Goal: Use online tool/utility: Utilize a website feature to perform a specific function

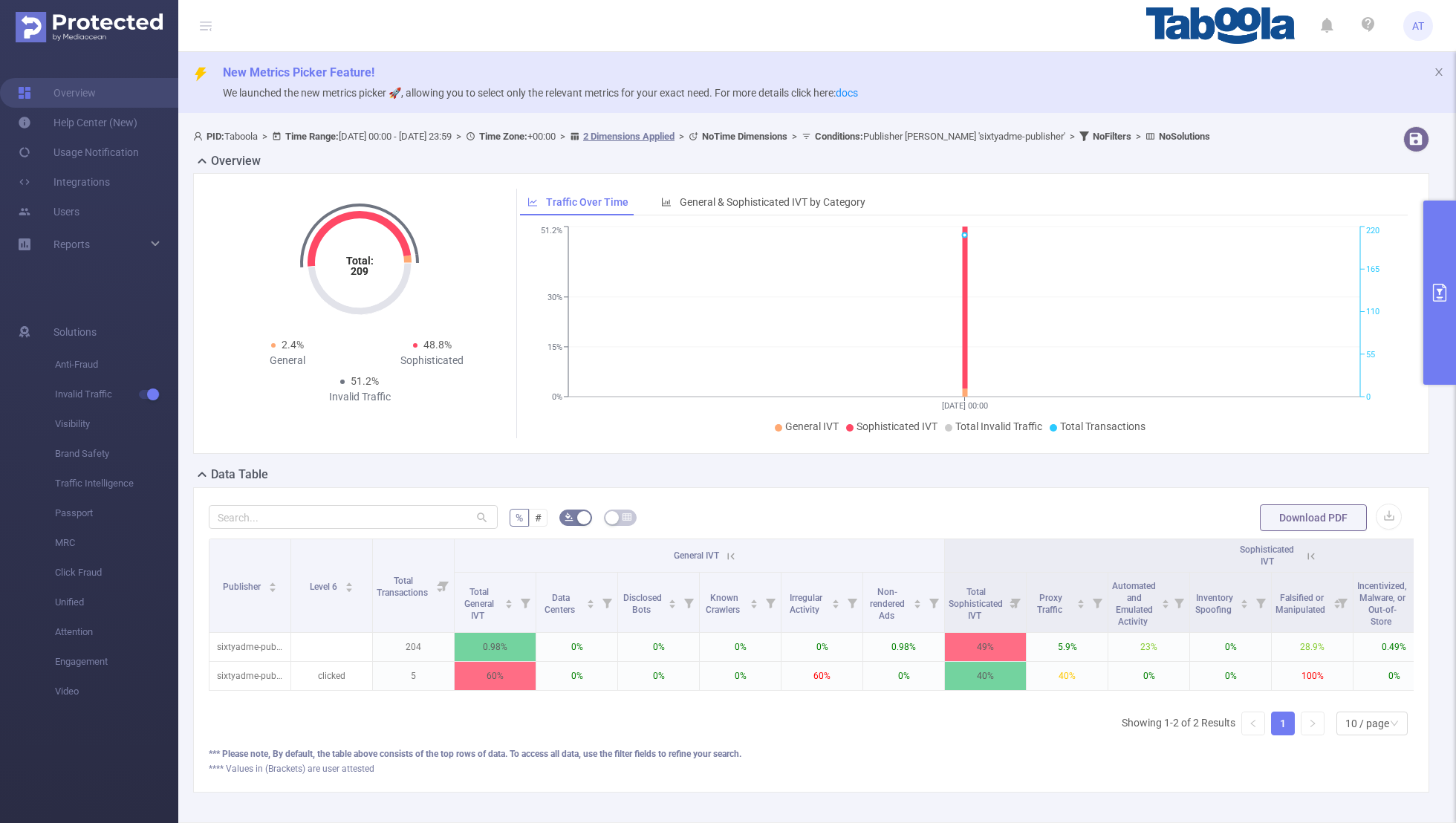
click at [1437, 256] on button "primary" at bounding box center [1439, 292] width 33 height 184
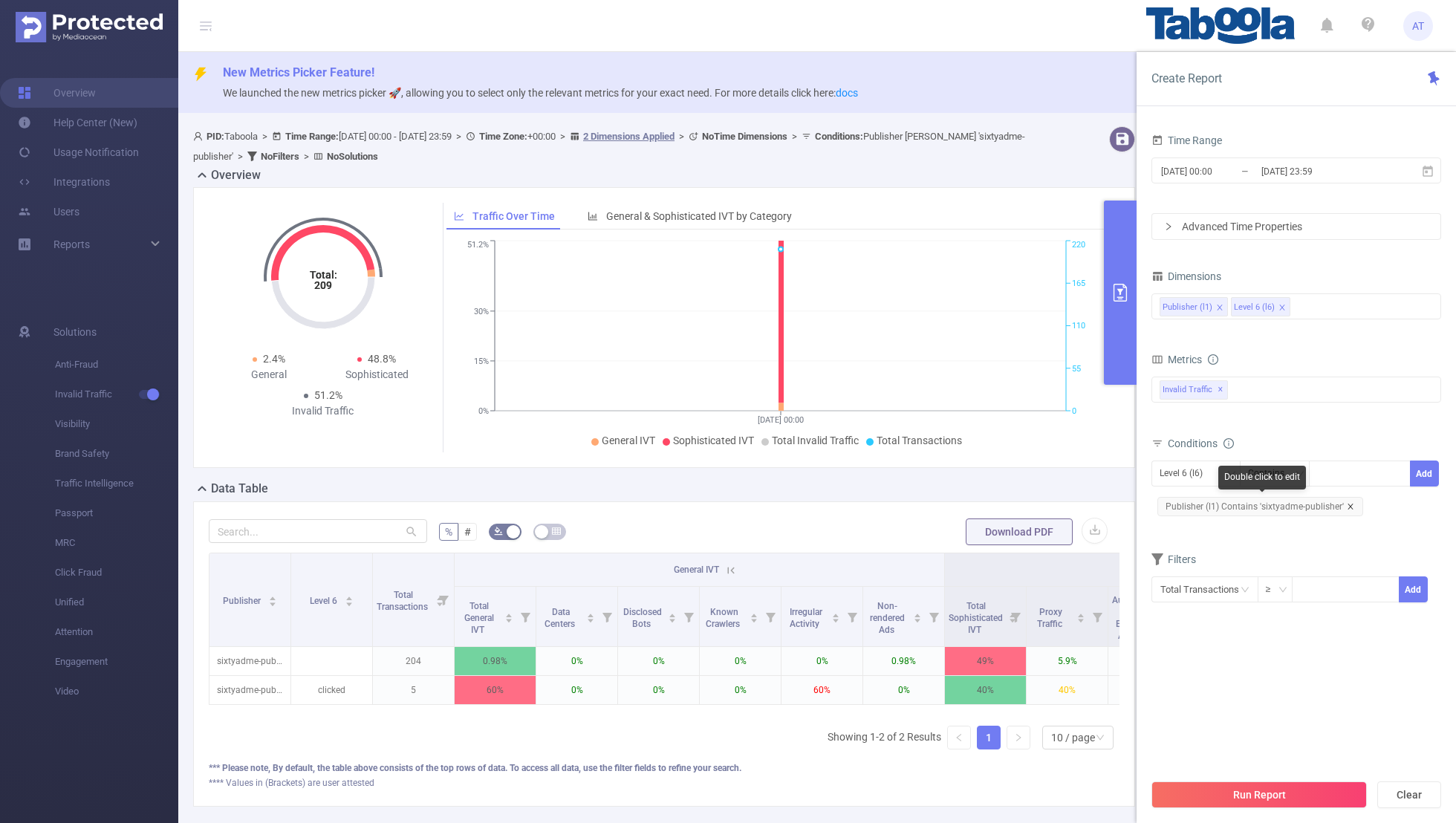
click at [1347, 503] on icon "icon: close" at bounding box center [1350, 507] width 7 height 7
click at [1193, 469] on div "Level 6 (l6)" at bounding box center [1186, 473] width 54 height 24
click at [1185, 498] on li "Publisher (l1)" at bounding box center [1196, 502] width 90 height 24
click at [1320, 474] on input at bounding box center [1319, 474] width 6 height 20
paste input "audc-ksnrnews"
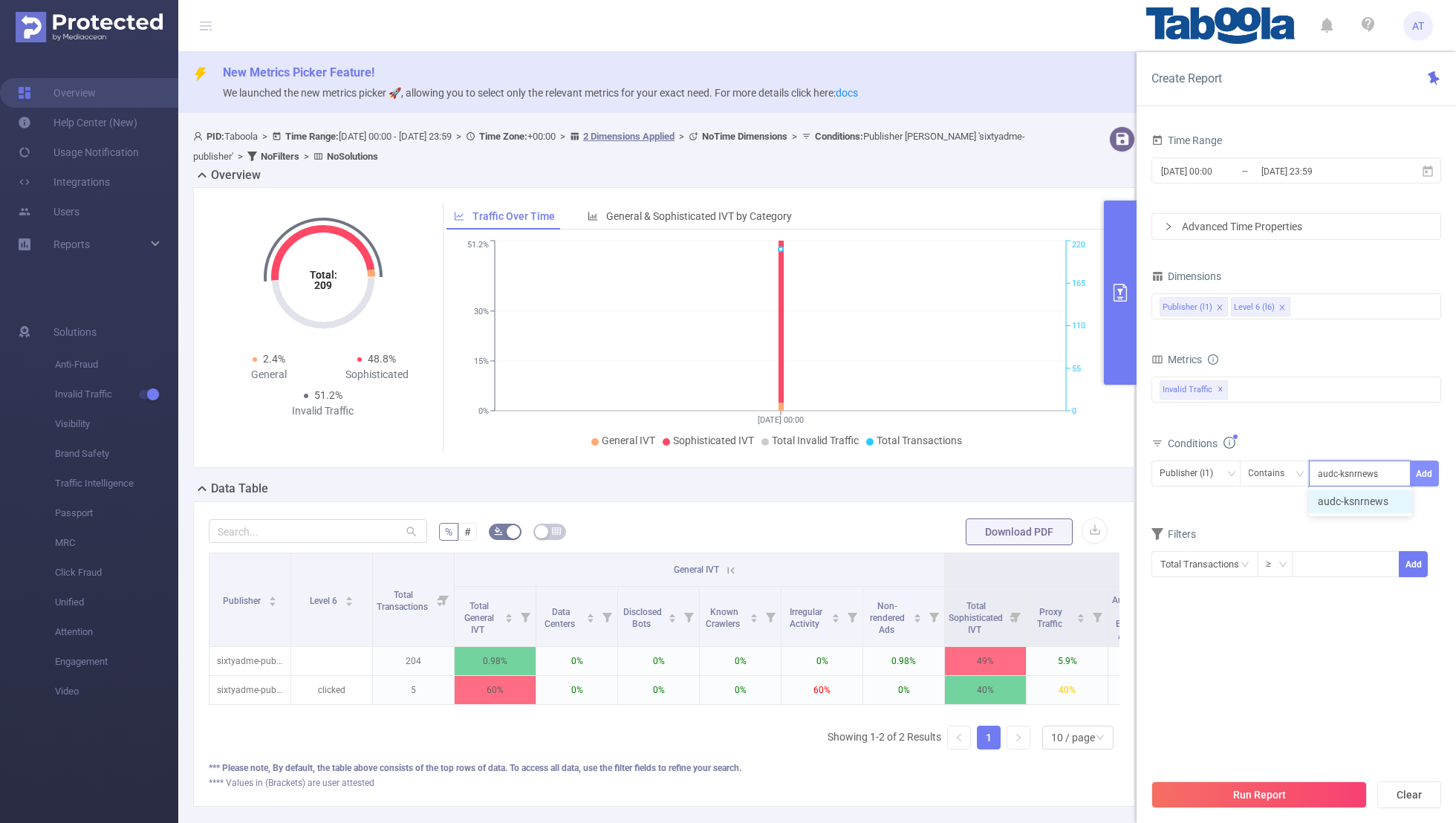
type input "audc-ksnrnews"
click at [1433, 462] on button "Add" at bounding box center [1424, 473] width 29 height 26
click at [1301, 546] on form "Dimensions Publisher (l1) Level 6 (l6) Metrics bp_total bp_adult bp_arms bp_cri…" at bounding box center [1296, 444] width 289 height 356
click at [1233, 786] on button "Run Report" at bounding box center [1259, 795] width 215 height 27
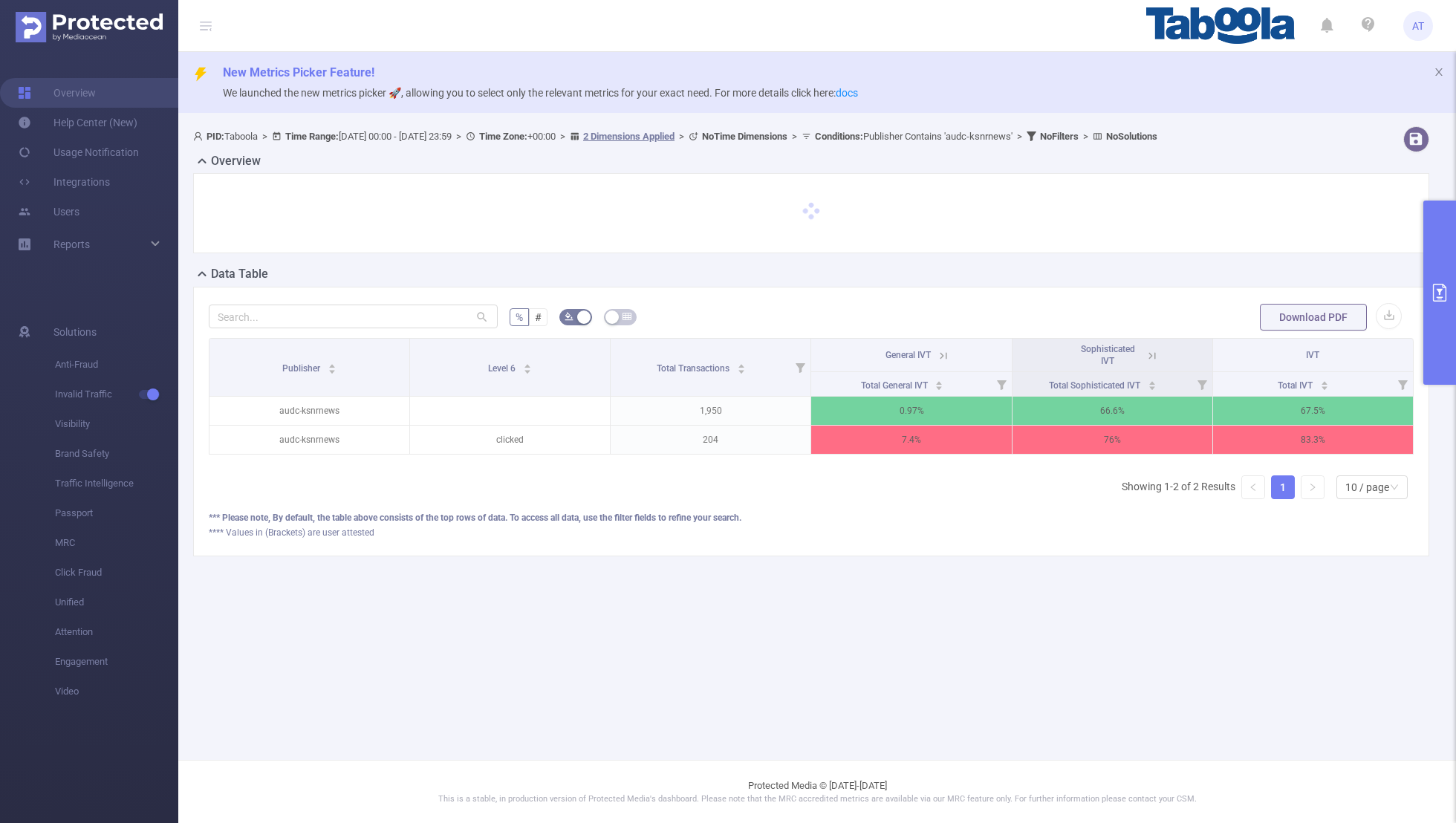
click at [1165, 356] on th "Sophisticated IVT" at bounding box center [1112, 355] width 200 height 33
click at [1147, 357] on icon at bounding box center [1151, 356] width 13 height 13
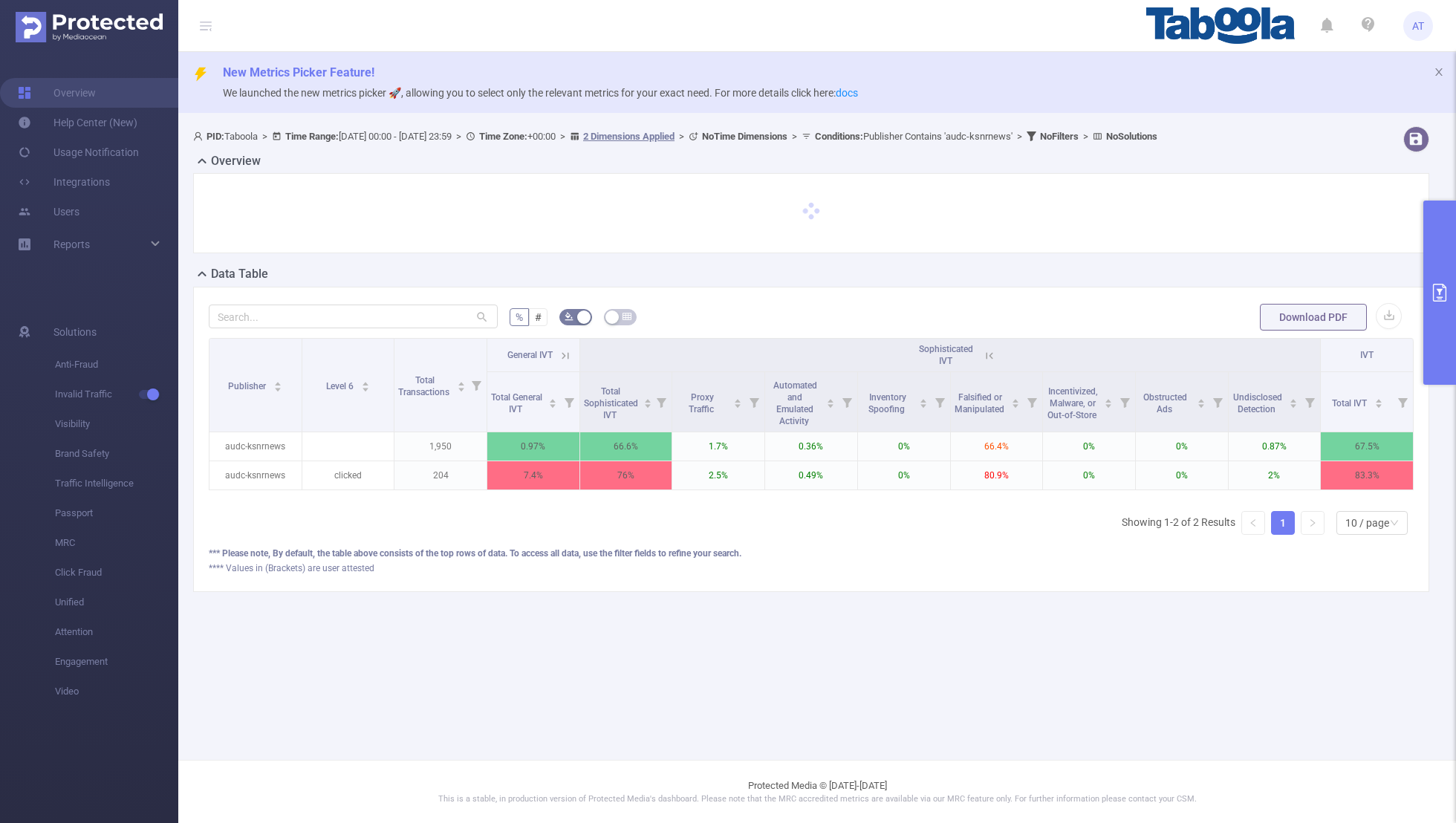
click at [560, 355] on icon at bounding box center [565, 356] width 13 height 13
